Goal: Information Seeking & Learning: Find specific fact

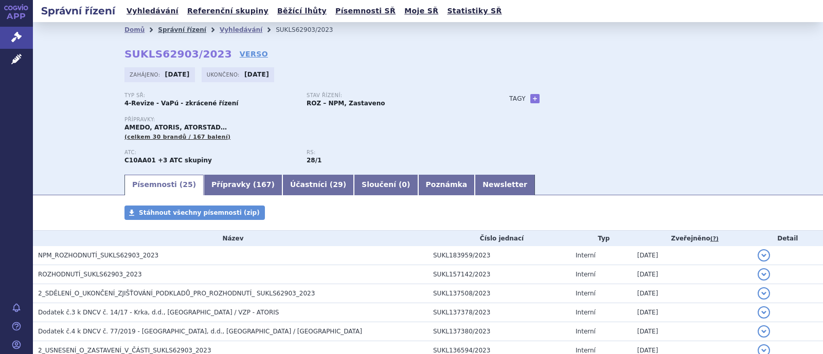
click at [172, 33] on link "Správní řízení" at bounding box center [182, 29] width 48 height 7
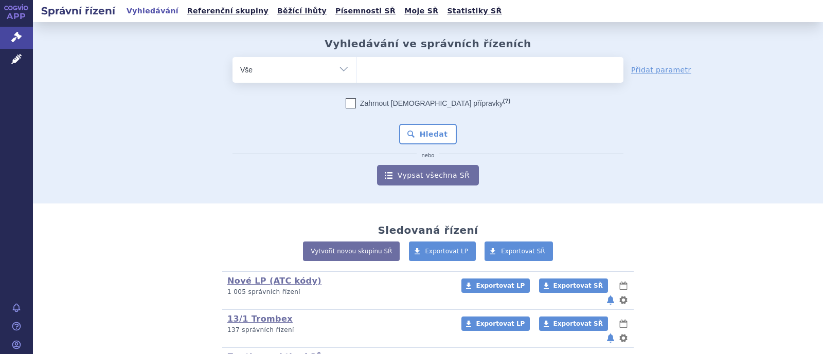
click at [379, 63] on ul at bounding box center [490, 68] width 267 height 22
click at [357, 63] on select at bounding box center [356, 70] width 1 height 26
type input "sa"
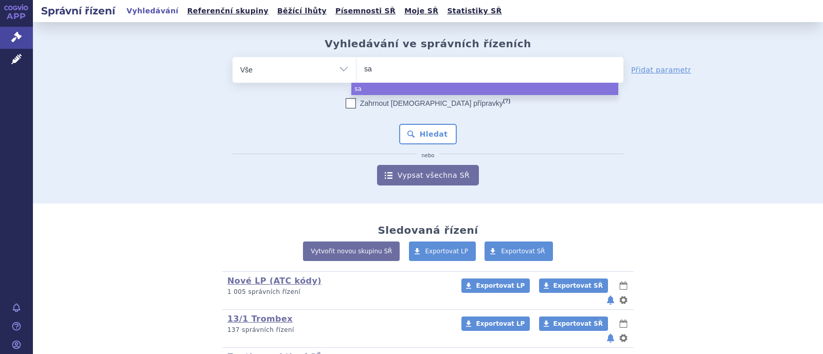
type input "sax"
type input "saxr"
type input "saxrn"
type input "sax"
type input "saxe"
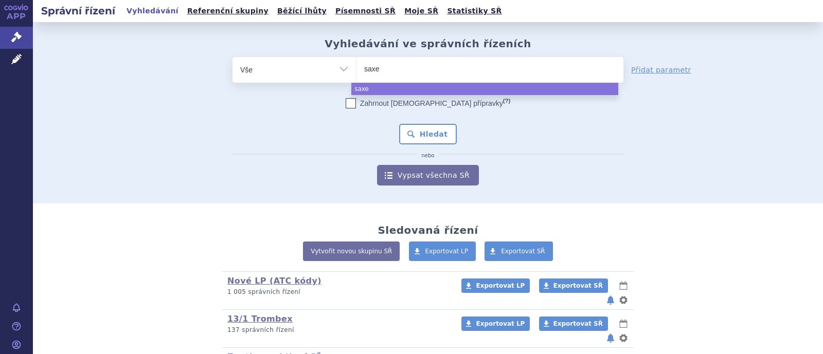
type input "saxen"
type input "saxend"
type input "saxenda"
select select "saxenda"
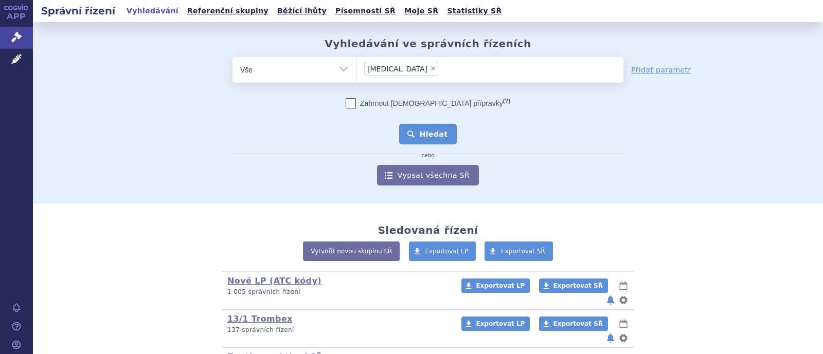
click at [428, 127] on button "Hledat" at bounding box center [428, 134] width 58 height 21
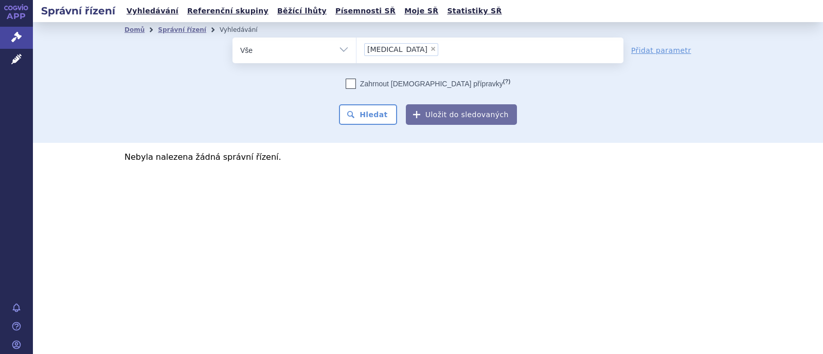
click at [430, 50] on span "×" at bounding box center [433, 49] width 6 height 6
click at [357, 50] on select "saxenda" at bounding box center [356, 50] width 1 height 26
select select
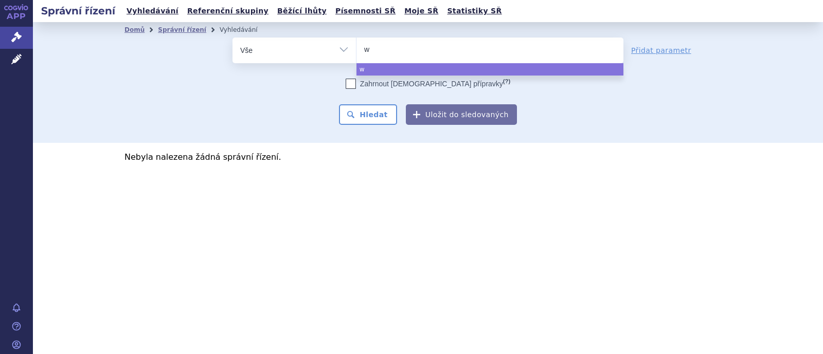
type input "we"
type input "weg"
type input "wegov"
type input "wegovy"
select select "wegovy"
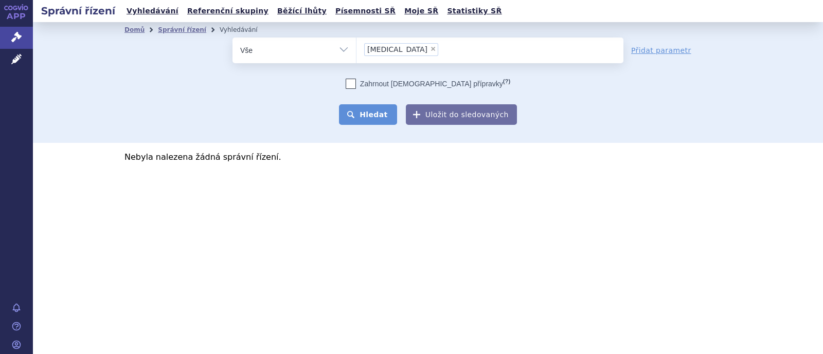
click at [394, 121] on button "Hledat" at bounding box center [368, 114] width 58 height 21
click at [381, 117] on button "Hledat" at bounding box center [368, 114] width 58 height 21
click at [430, 46] on span "×" at bounding box center [433, 49] width 6 height 6
click at [357, 46] on select "wegovy" at bounding box center [356, 50] width 1 height 26
select select
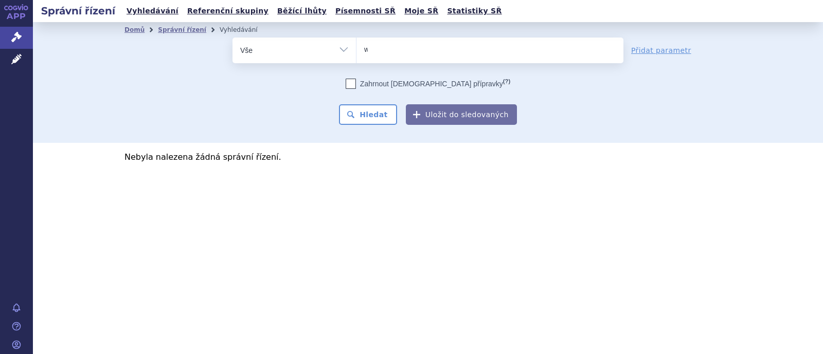
type input "we"
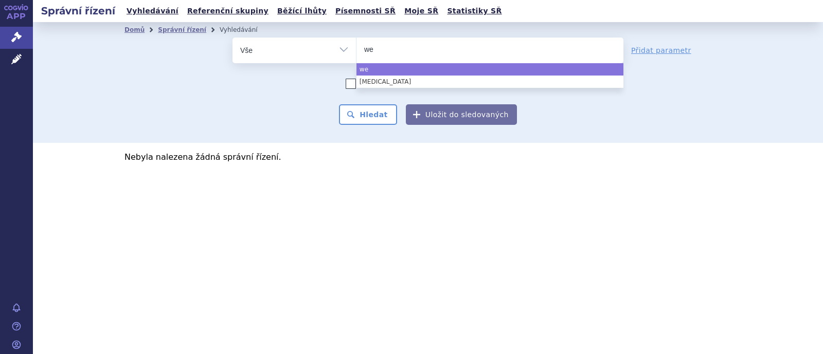
type input "weg"
type input "wego"
type input "wegov"
type input "wegovi"
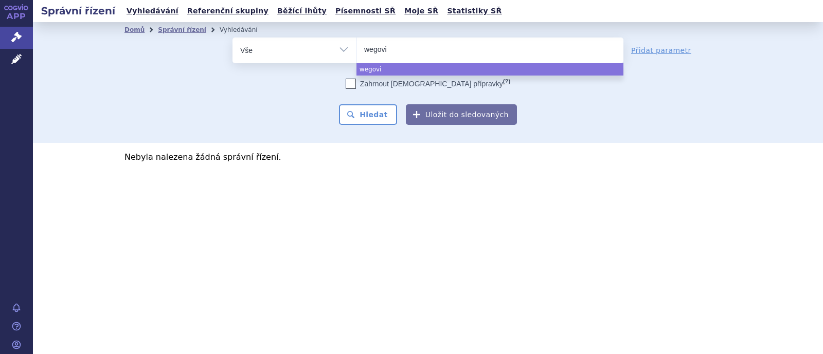
select select "wegovi"
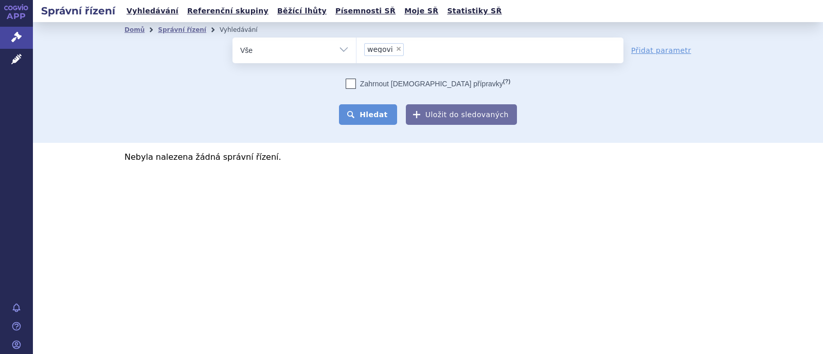
click at [377, 108] on button "Hledat" at bounding box center [368, 114] width 58 height 21
click at [397, 48] on span "×" at bounding box center [399, 49] width 6 height 6
click at [357, 48] on select "wegovi" at bounding box center [356, 50] width 1 height 26
select select
